Goal: Transaction & Acquisition: Purchase product/service

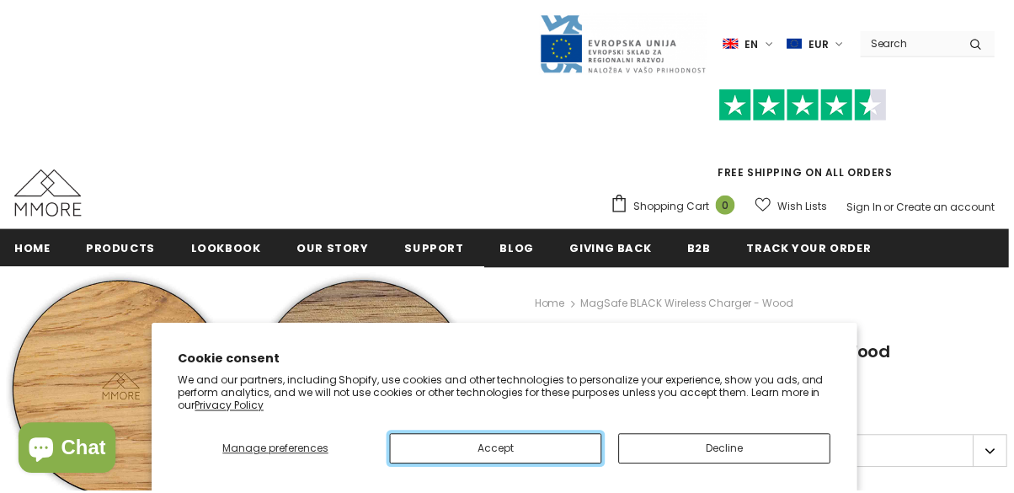
click at [554, 455] on button "Accept" at bounding box center [498, 451] width 213 height 30
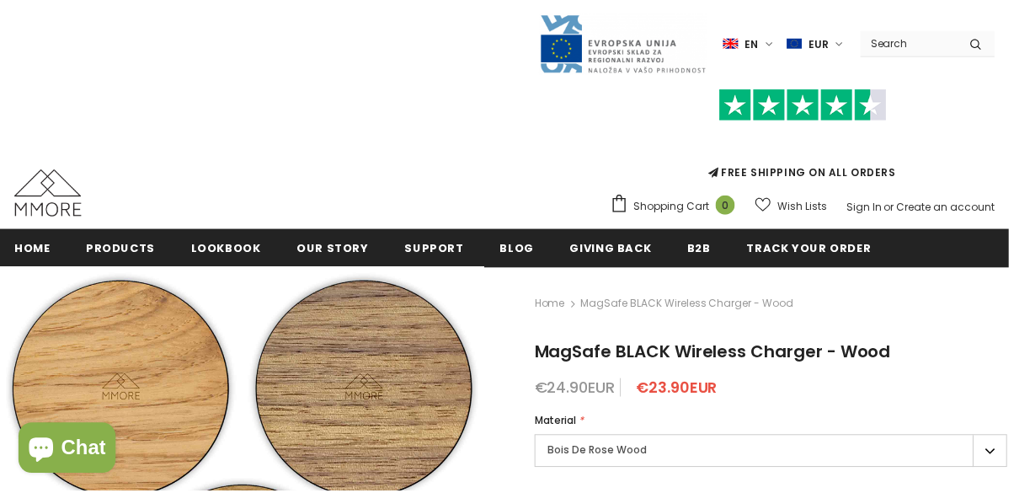
scroll to position [125, 0]
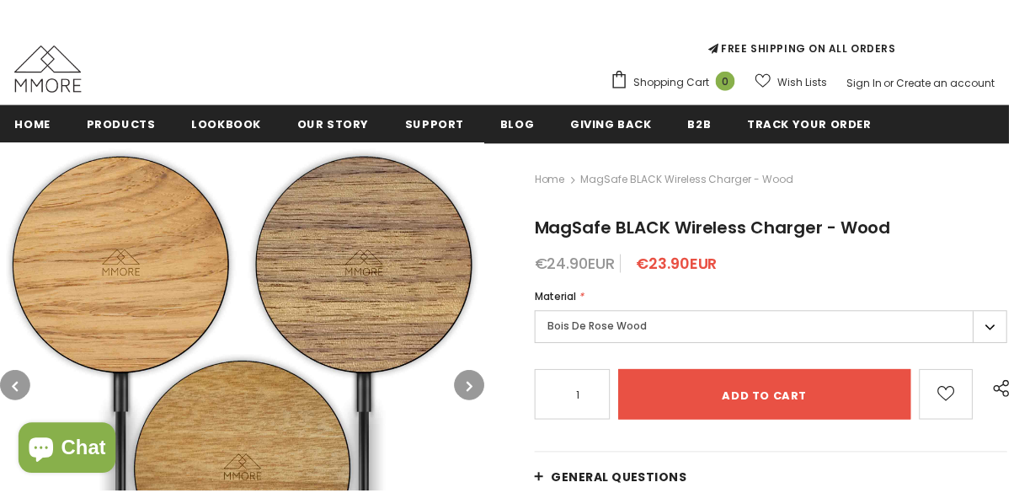
type input "0"
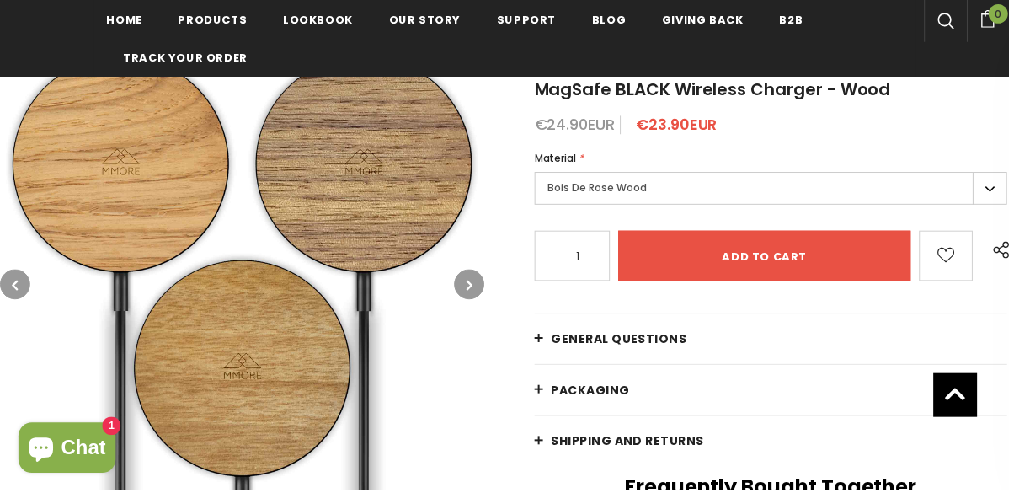
scroll to position [292, 0]
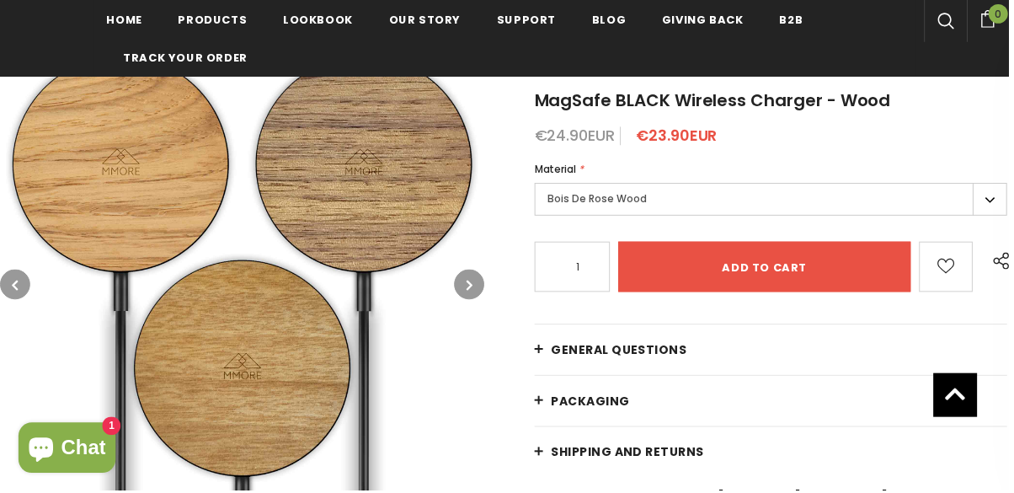
click at [476, 294] on button "button" at bounding box center [472, 285] width 30 height 30
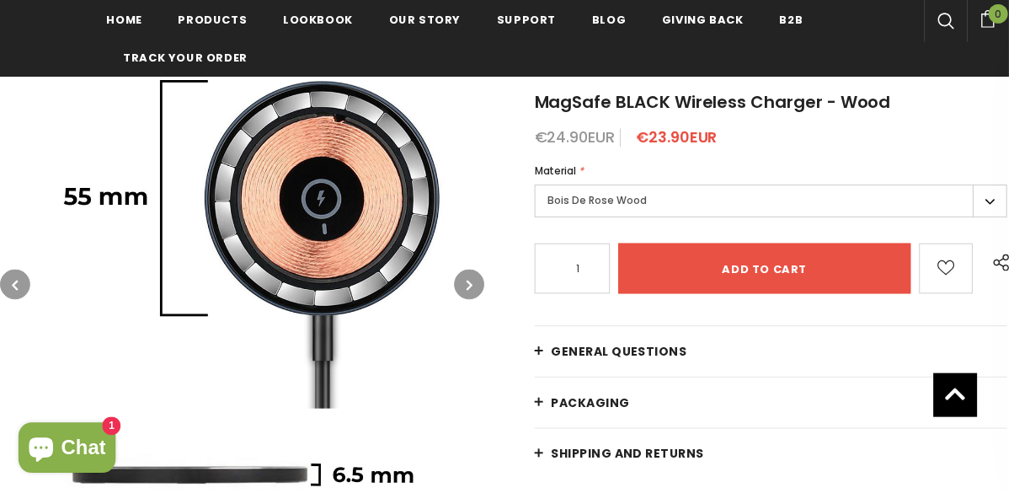
scroll to position [290, 0]
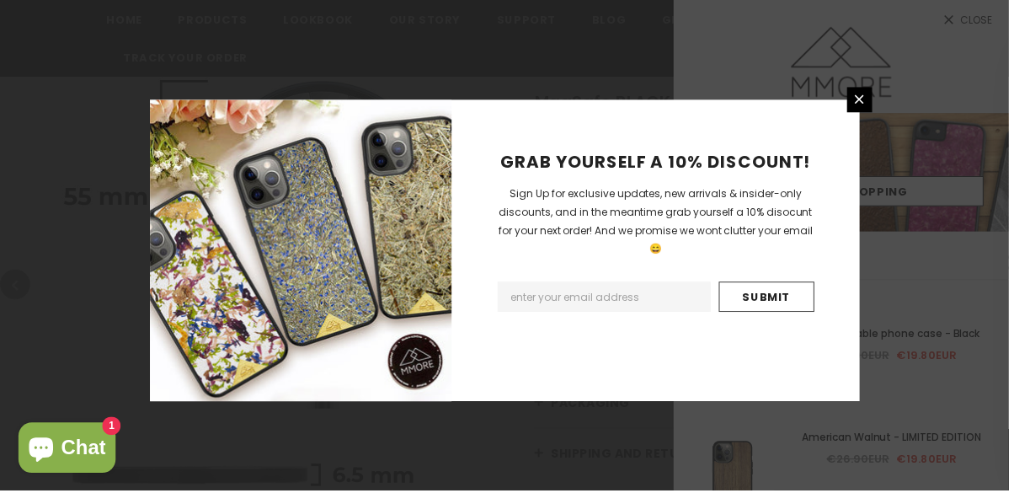
click at [855, 113] on link at bounding box center [864, 100] width 25 height 25
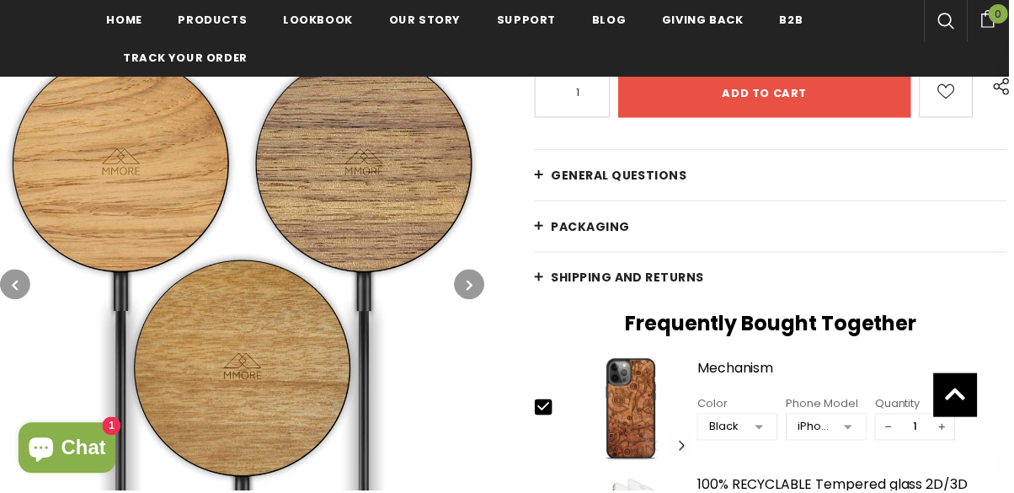
type input "0"
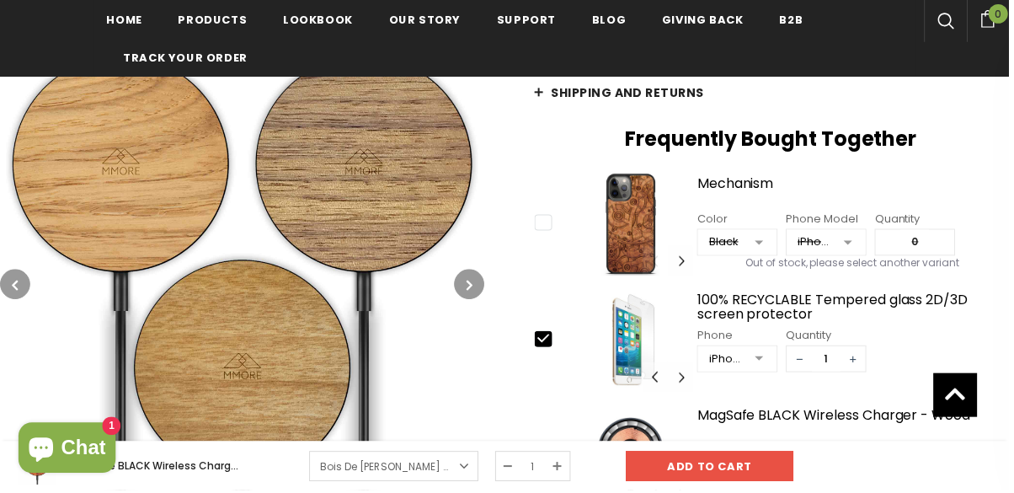
scroll to position [659, 0]
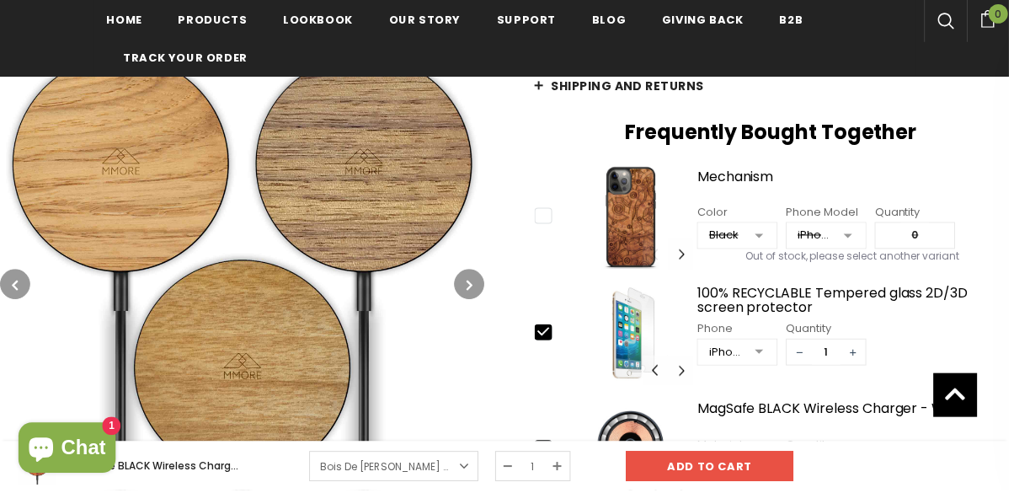
click at [458, 313] on img at bounding box center [243, 285] width 487 height 487
click at [469, 285] on icon "button" at bounding box center [472, 286] width 6 height 17
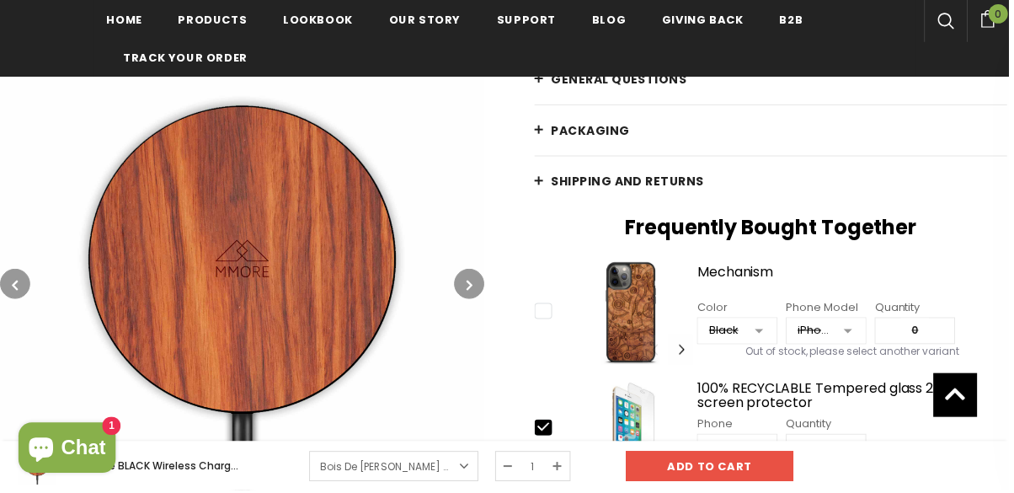
scroll to position [659, 0]
